Goal: Task Accomplishment & Management: Manage account settings

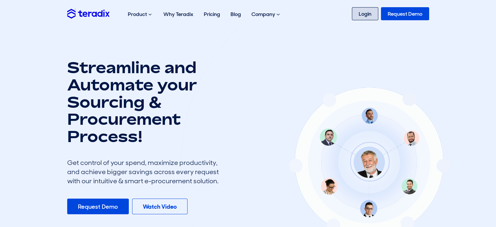
click at [371, 17] on link "Login" at bounding box center [365, 13] width 26 height 13
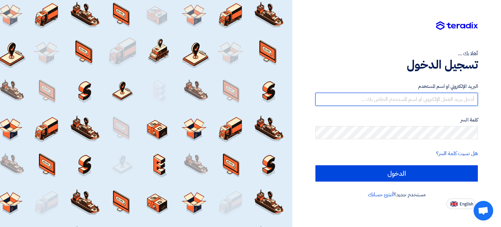
type input "[PERSON_NAME][EMAIL_ADDRESS][DOMAIN_NAME]"
click at [400, 99] on input "mohamed.abdelhak@egreen-eg.com" at bounding box center [396, 99] width 162 height 13
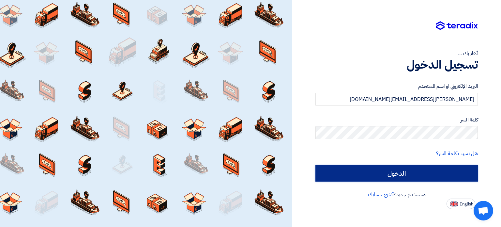
click at [382, 171] on input "الدخول" at bounding box center [396, 173] width 162 height 16
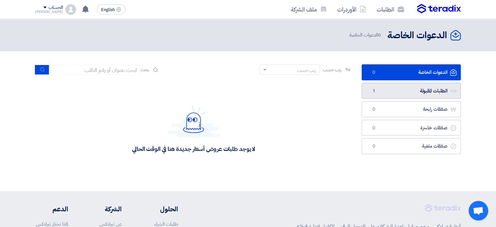
click at [419, 96] on link "الطلبات المقبولة الطلبات المقبولة 1" at bounding box center [411, 91] width 99 height 16
